Goal: Find specific page/section: Find specific page/section

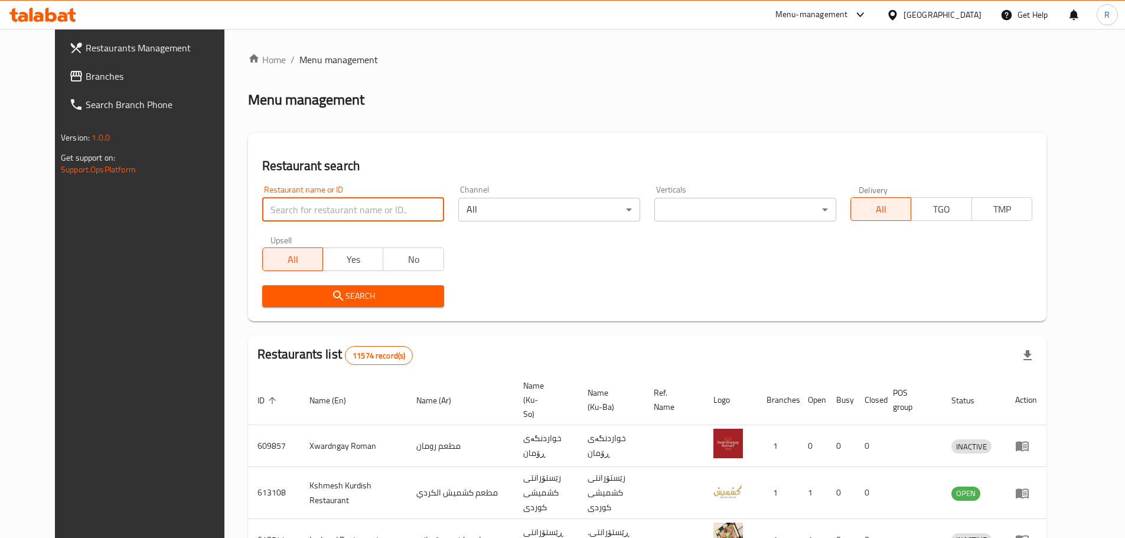
click at [282, 211] on input "search" at bounding box center [353, 210] width 182 height 24
type input "ice pop"
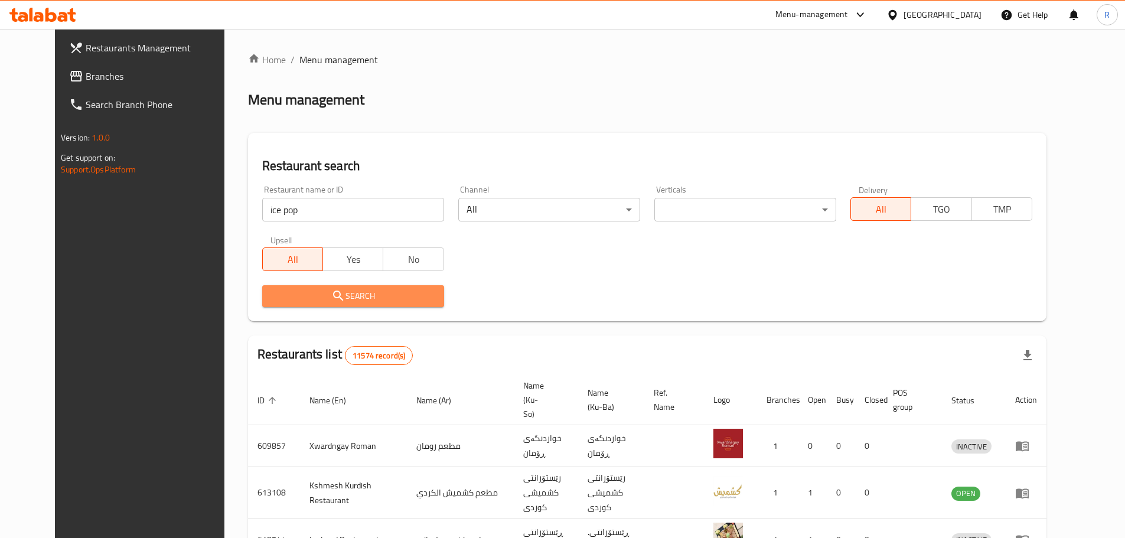
click at [272, 290] on span "Search" at bounding box center [353, 296] width 163 height 15
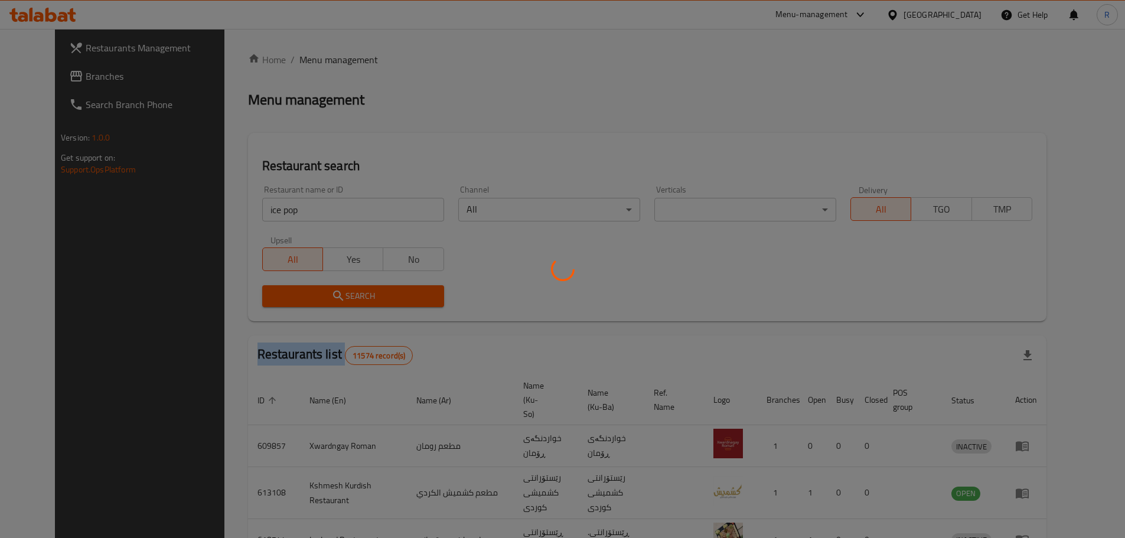
click at [268, 290] on div at bounding box center [562, 269] width 1125 height 538
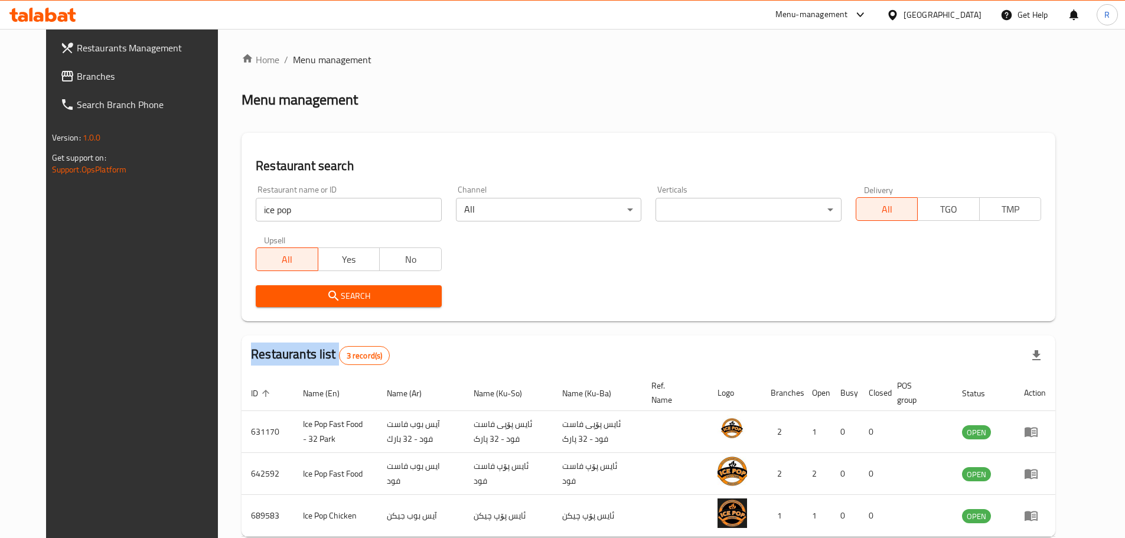
scroll to position [63, 0]
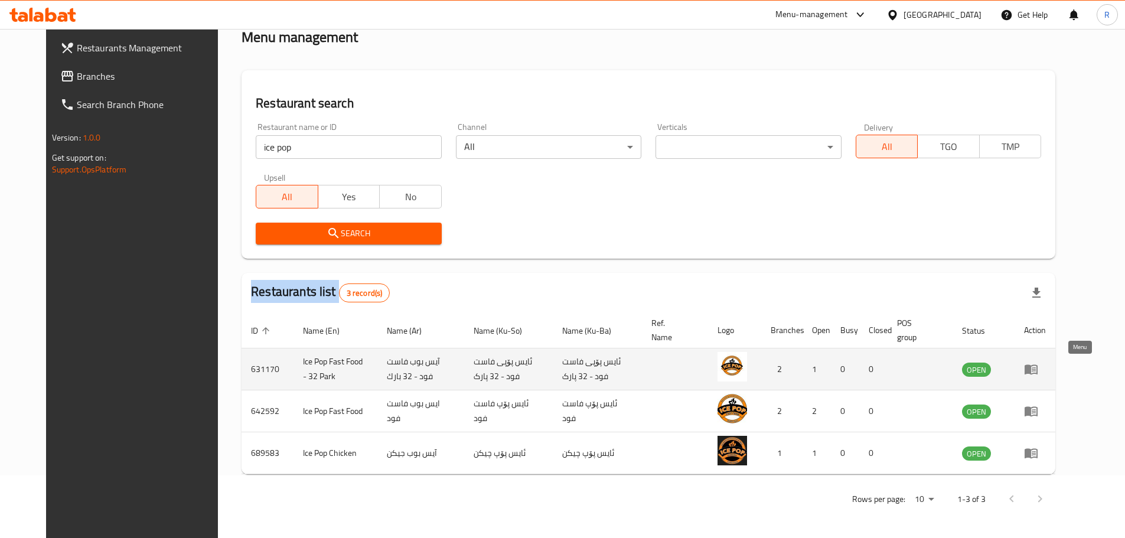
click at [1038, 368] on icon "enhanced table" at bounding box center [1031, 369] width 14 height 14
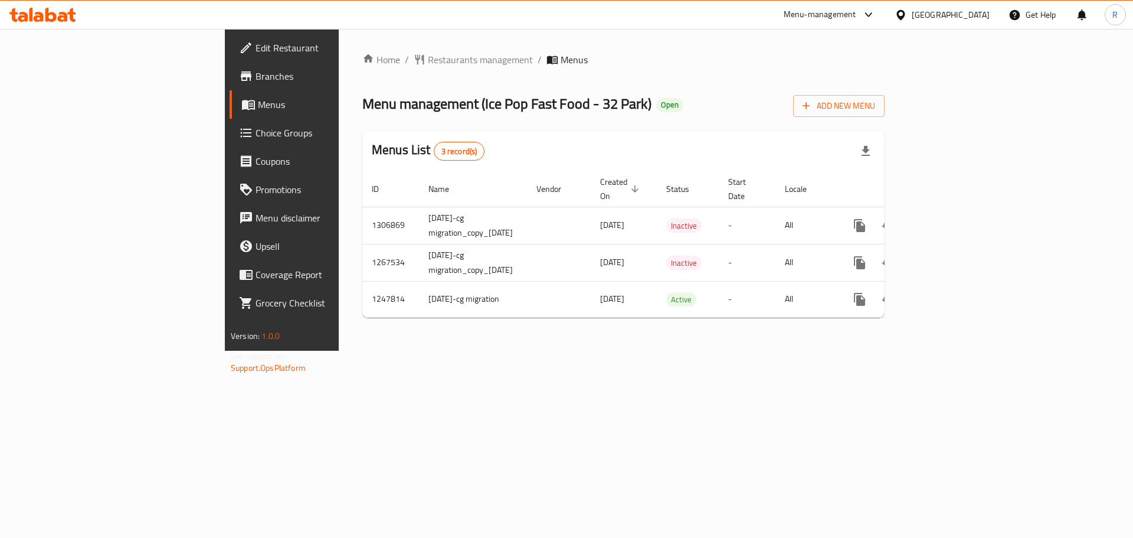
click at [857, 11] on div "Menu-management" at bounding box center [820, 15] width 73 height 14
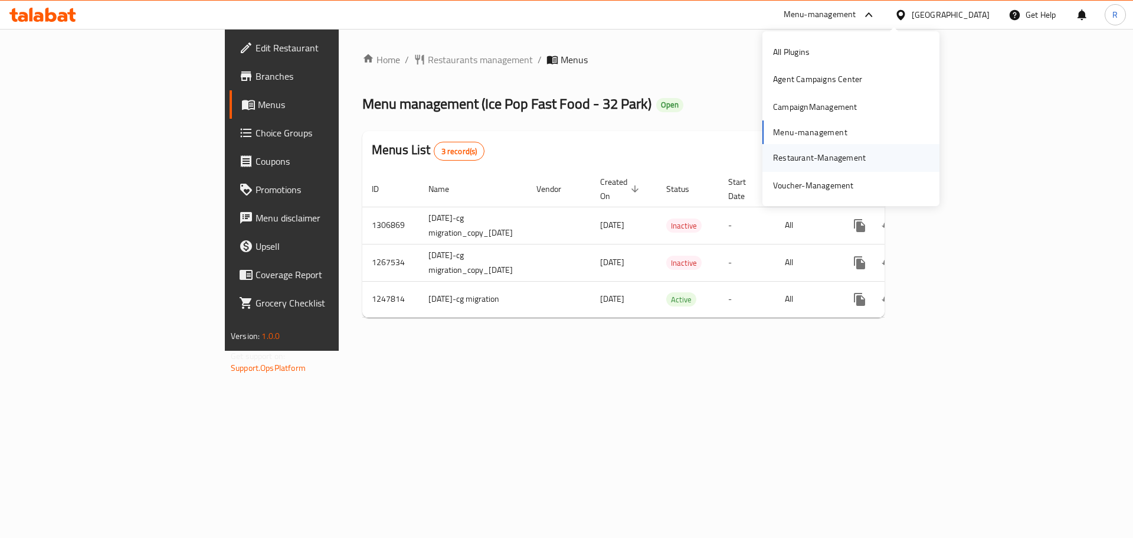
click at [813, 159] on div "Restaurant-Management" at bounding box center [819, 157] width 93 height 13
